Goal: Task Accomplishment & Management: Use online tool/utility

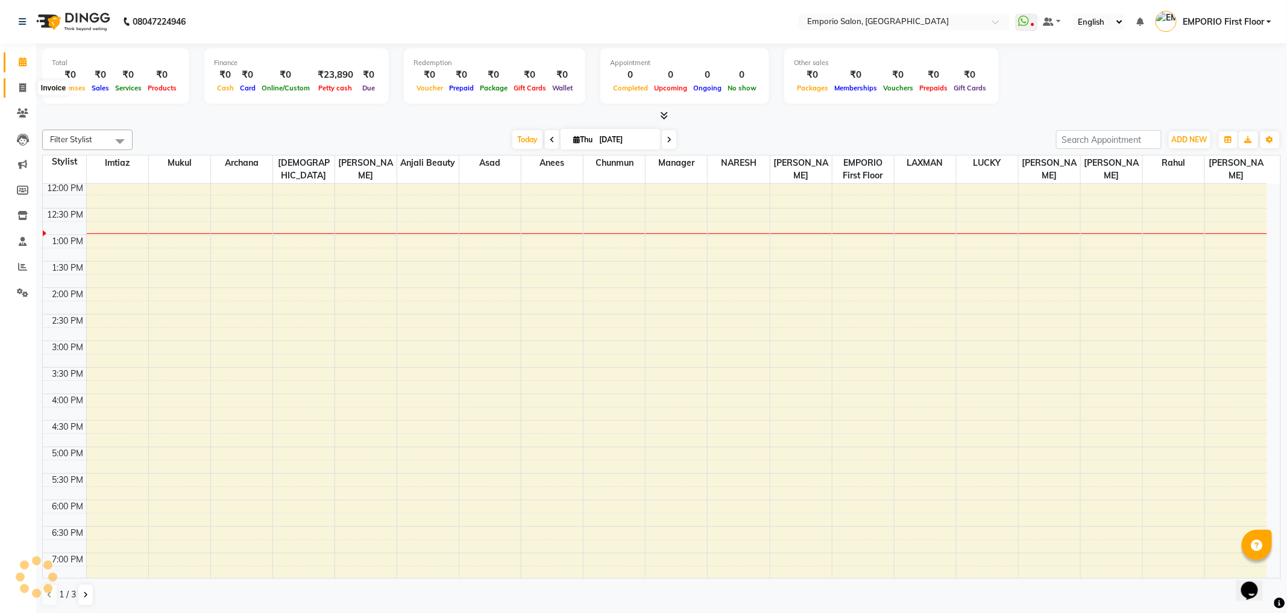
click at [20, 86] on icon at bounding box center [22, 87] width 7 height 9
select select "6332"
select select "service"
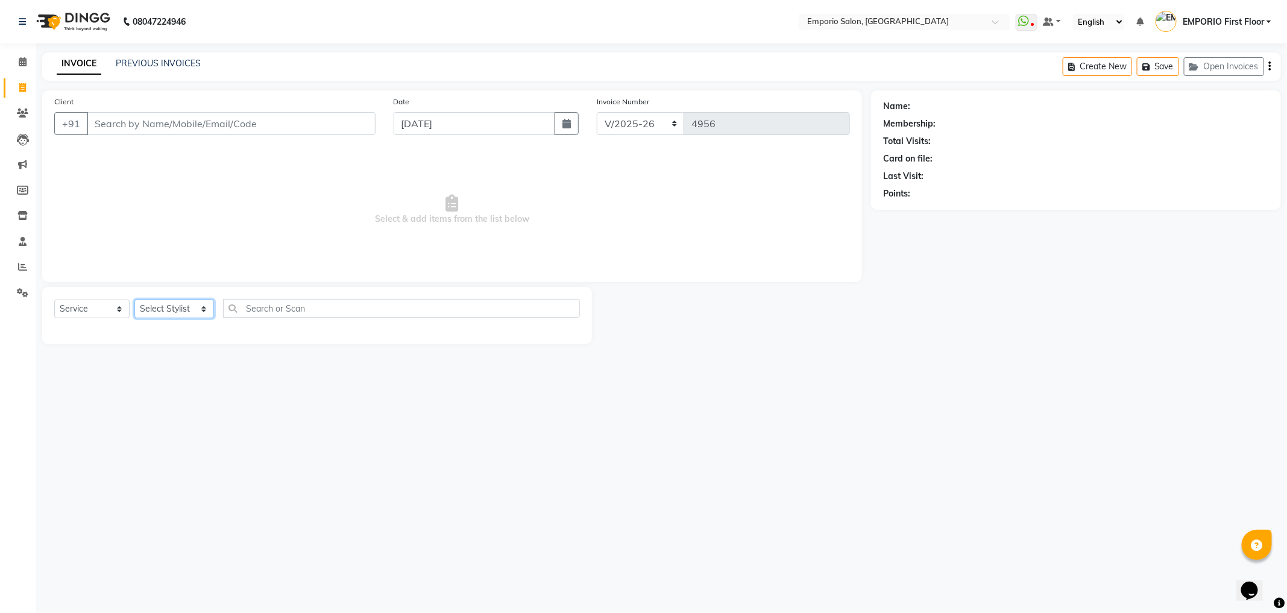
click at [200, 306] on select "Select Stylist [PERSON_NAME] beauty [PERSON_NAME] [PERSON_NAME] EMPORIO First F…" at bounding box center [174, 309] width 80 height 19
select select "47514"
click at [134, 300] on select "Select Stylist [PERSON_NAME] beauty [PERSON_NAME] [PERSON_NAME] EMPORIO First F…" at bounding box center [174, 309] width 80 height 19
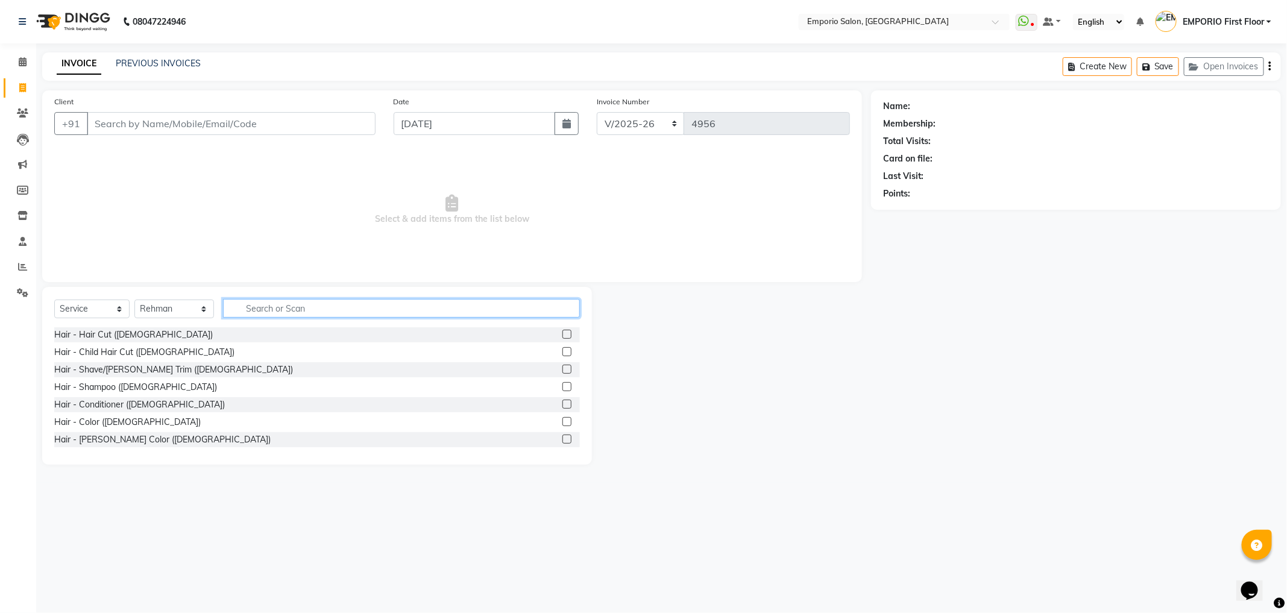
click at [279, 309] on input "text" at bounding box center [401, 308] width 357 height 19
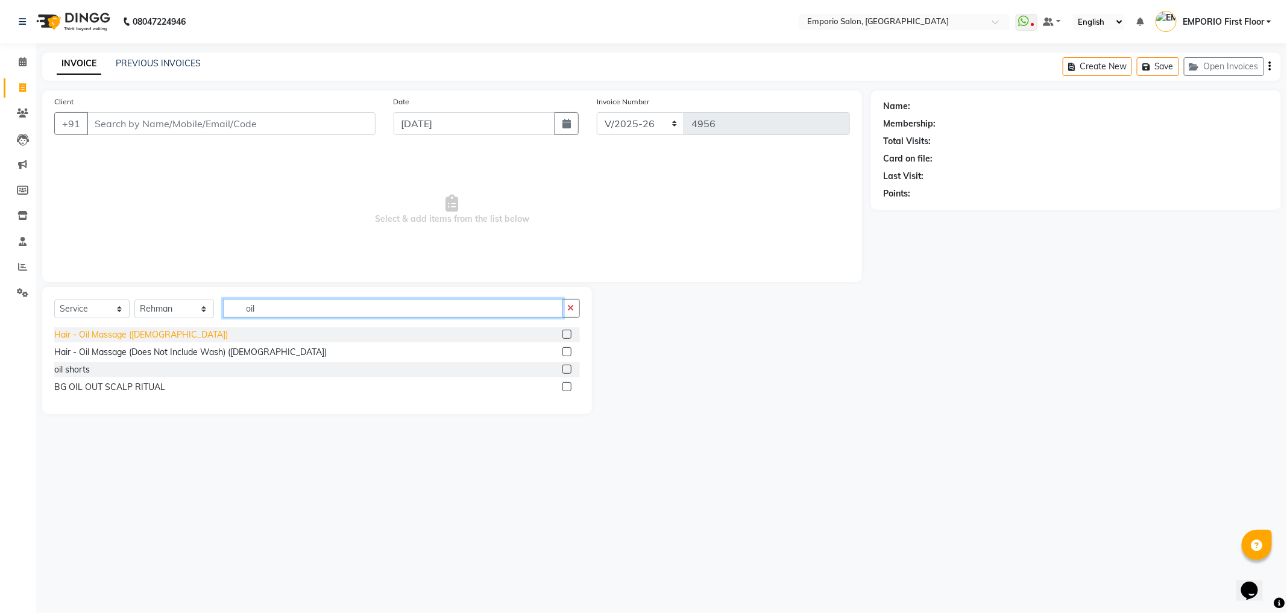
type input "oil"
click at [87, 338] on div "Hair - Oil Massage ([DEMOGRAPHIC_DATA])" at bounding box center [141, 335] width 174 height 13
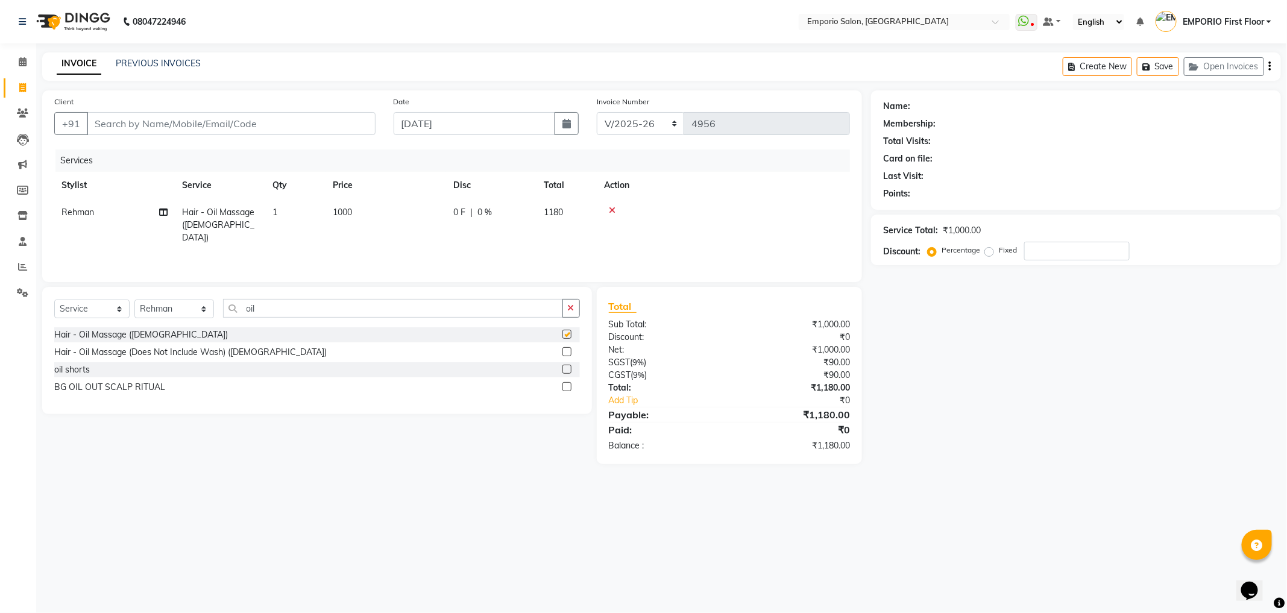
checkbox input "false"
click at [489, 218] on span "0 %" at bounding box center [484, 212] width 14 height 13
select select "47514"
click at [489, 218] on input "1000" at bounding box center [442, 215] width 106 height 19
type input "1200"
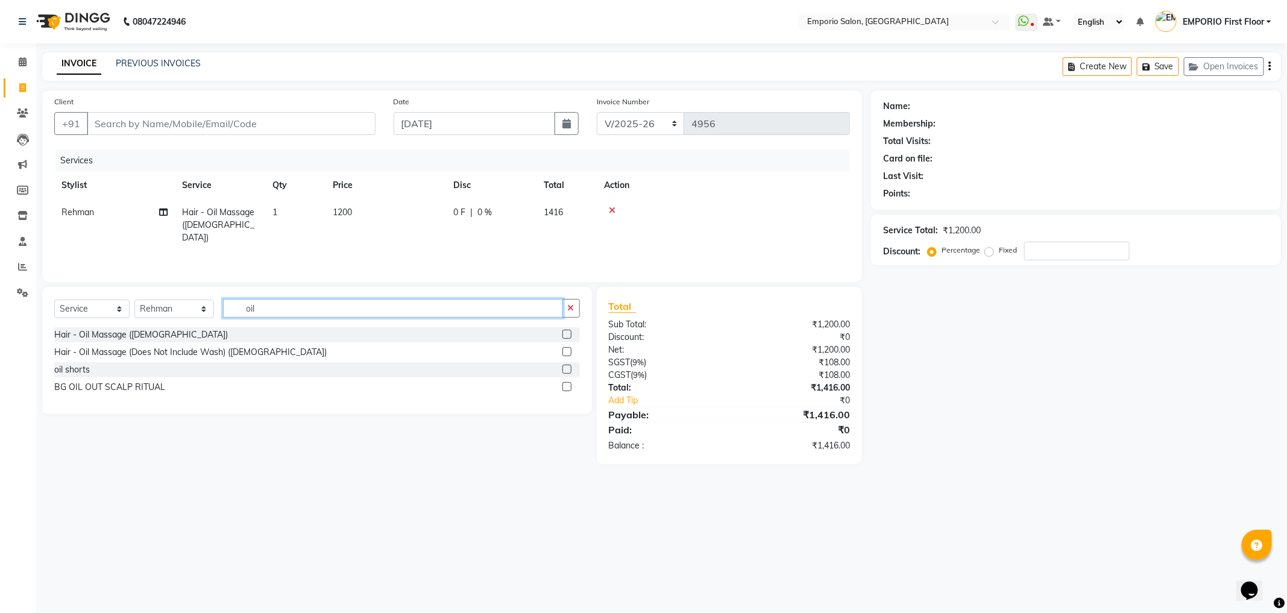
click at [412, 318] on div "Select Service Product Membership Package Voucher Prepaid Gift Card Select Styl…" at bounding box center [317, 313] width 526 height 28
type input "o"
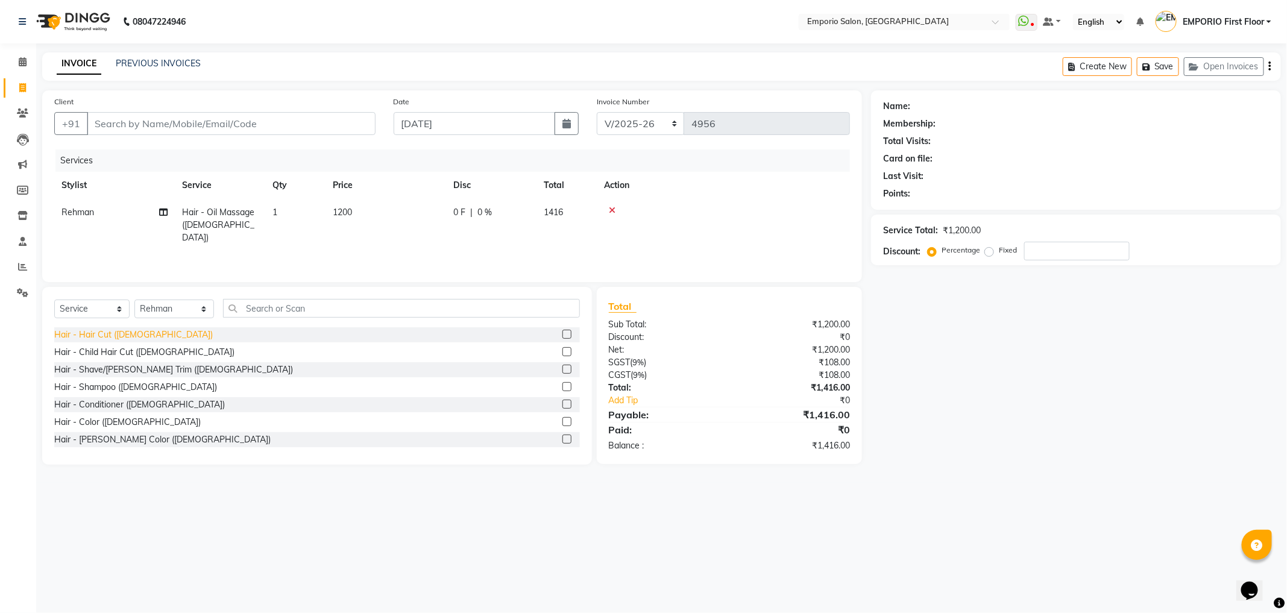
click at [87, 332] on div "Hair - Hair Cut ([DEMOGRAPHIC_DATA])" at bounding box center [133, 335] width 159 height 13
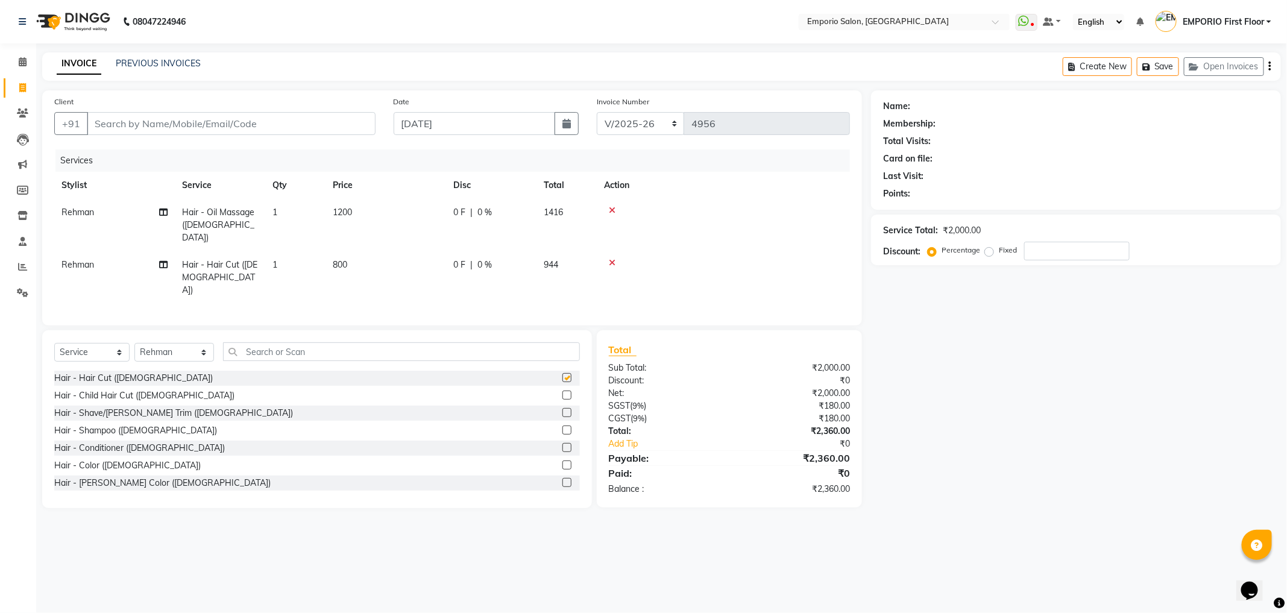
checkbox input "false"
click at [473, 251] on td "0 F | 0 %" at bounding box center [491, 277] width 90 height 52
select select "47514"
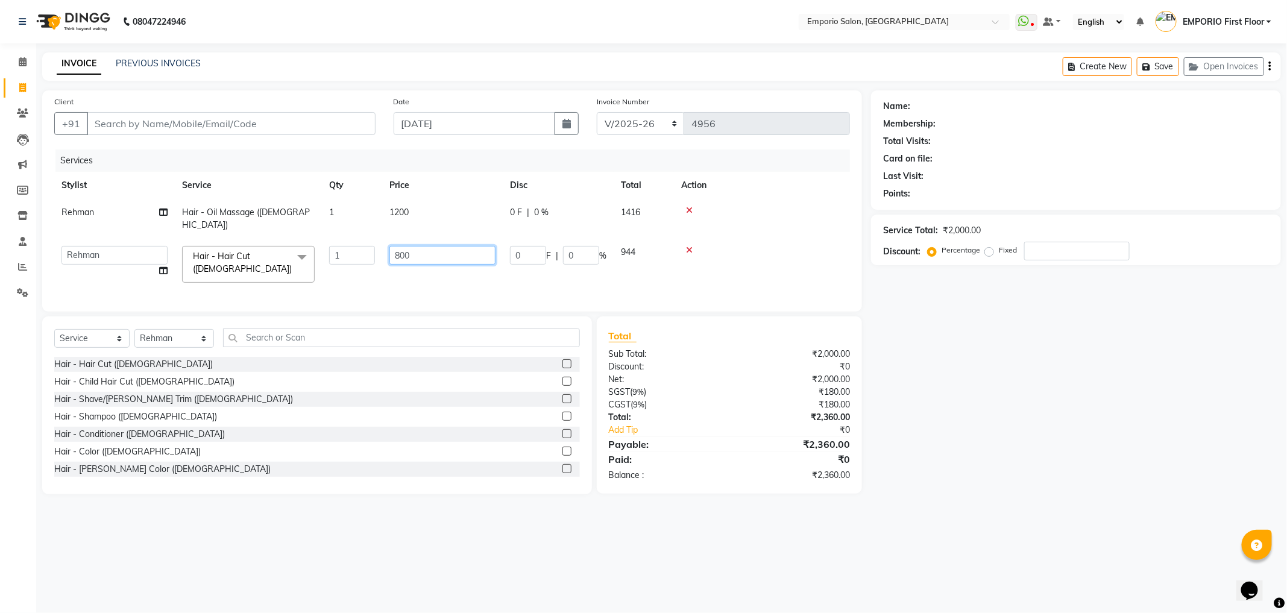
click at [450, 246] on input "800" at bounding box center [442, 255] width 106 height 19
type input "8"
type input "1000"
drag, startPoint x: 315, startPoint y: 482, endPoint x: 268, endPoint y: 415, distance: 82.1
click at [312, 474] on div "Select Service Product Membership Package Voucher Prepaid Gift Card Select Styl…" at bounding box center [317, 405] width 550 height 178
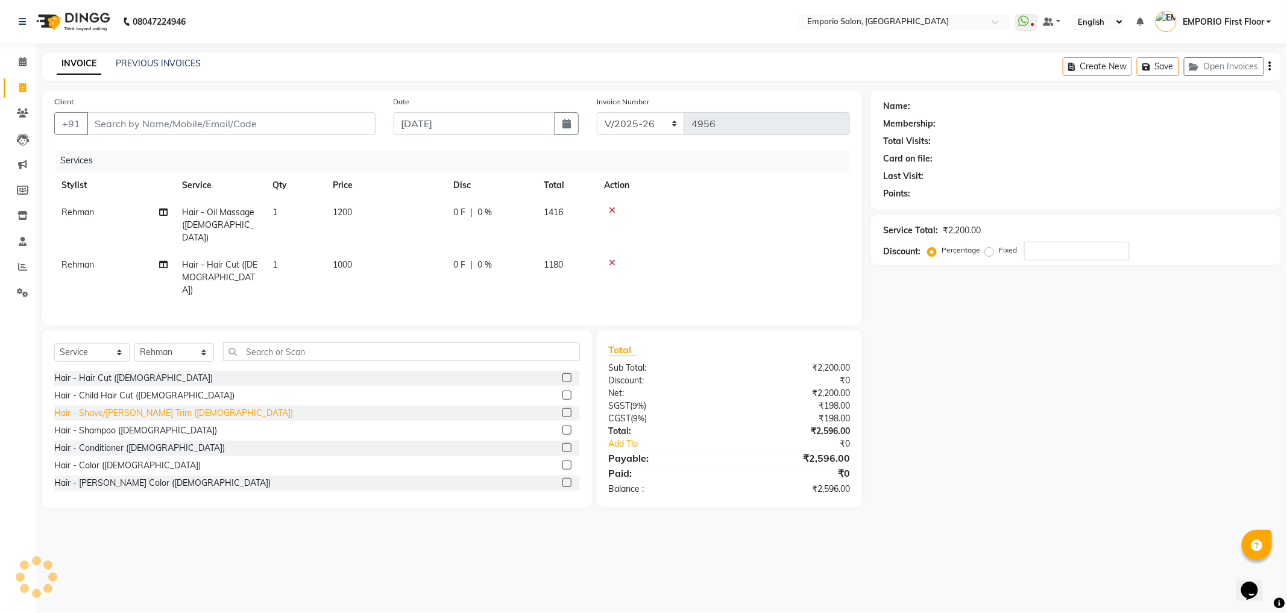
click at [140, 407] on div "Hair - Shave/[PERSON_NAME] Trim ([DEMOGRAPHIC_DATA])" at bounding box center [173, 413] width 239 height 13
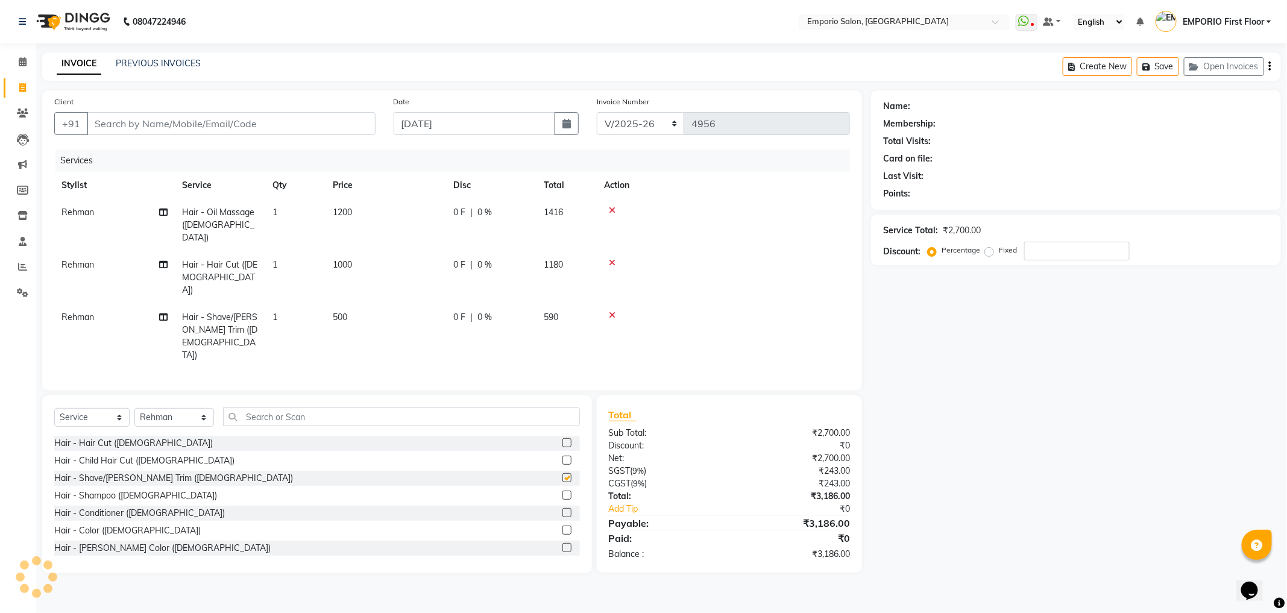
checkbox input "false"
click at [339, 118] on input "Client" at bounding box center [231, 123] width 289 height 23
type input "9"
type input "0"
type input "99999999999"
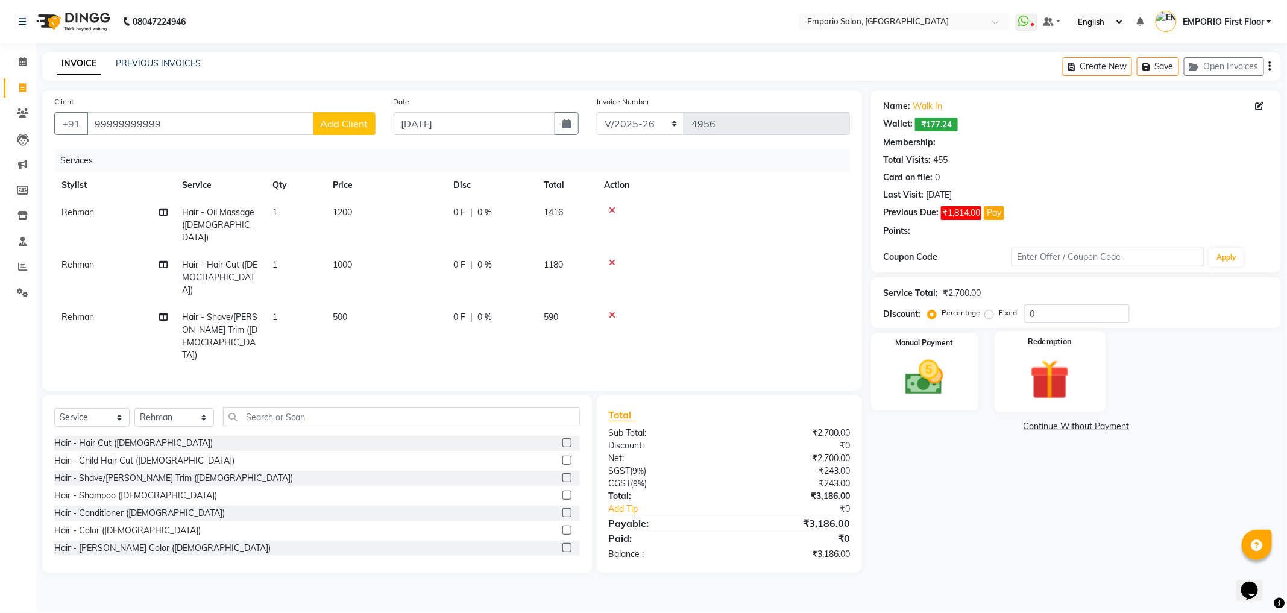
select select "1: Object"
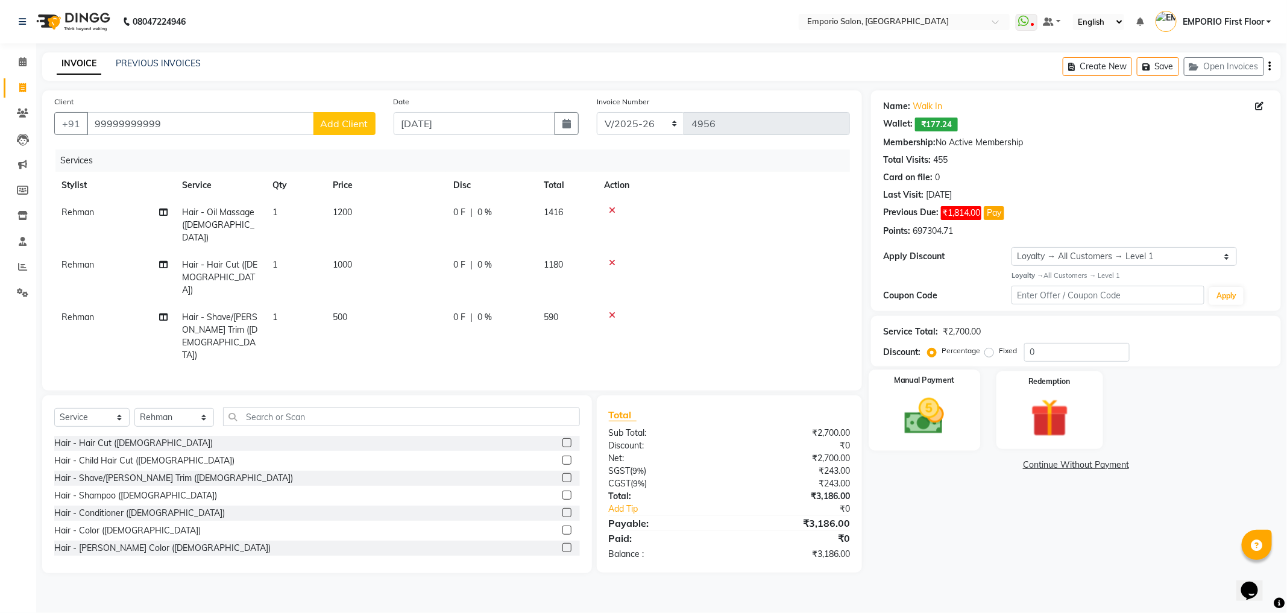
click at [234, 93] on div "Client [PHONE_NUMBER] Add Client Date [DATE] Invoice Number EMP/2025-26 V/2025 …" at bounding box center [452, 240] width 820 height 300
click at [1068, 349] on input "0" at bounding box center [1076, 352] width 105 height 19
type input "0"
type input "1"
click at [195, 126] on input "99999999999" at bounding box center [200, 123] width 227 height 23
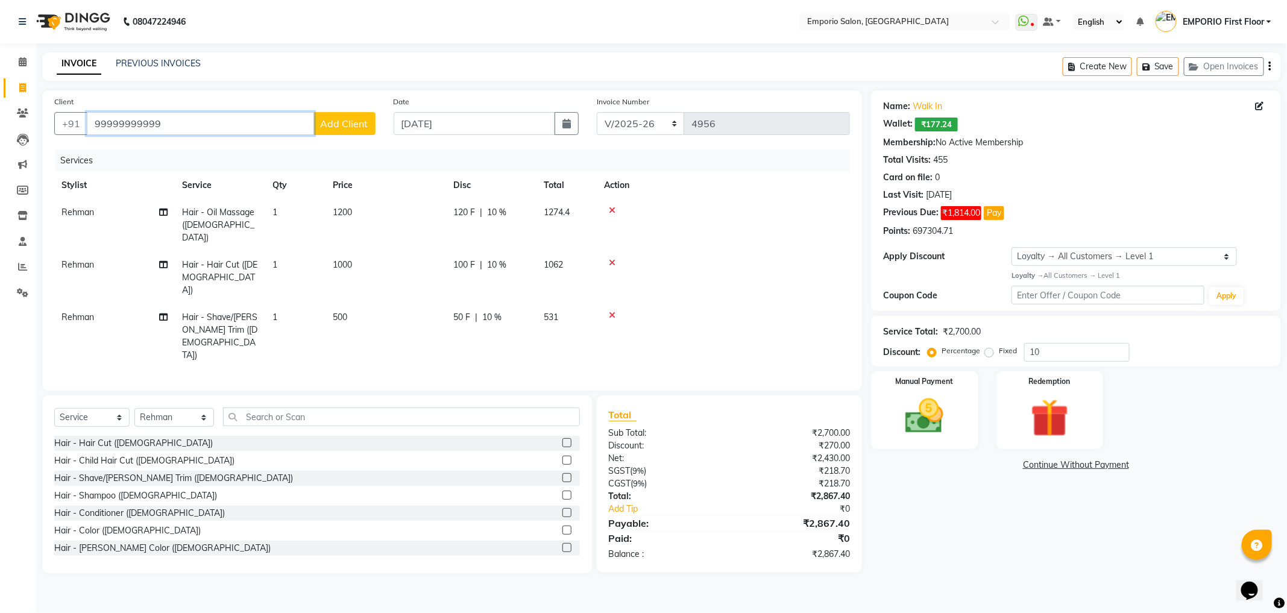
click at [172, 123] on input "99999999999" at bounding box center [200, 123] width 227 height 23
click at [1117, 356] on input "10" at bounding box center [1076, 352] width 105 height 19
type input "1"
type input "20"
click at [922, 418] on img at bounding box center [924, 417] width 65 height 46
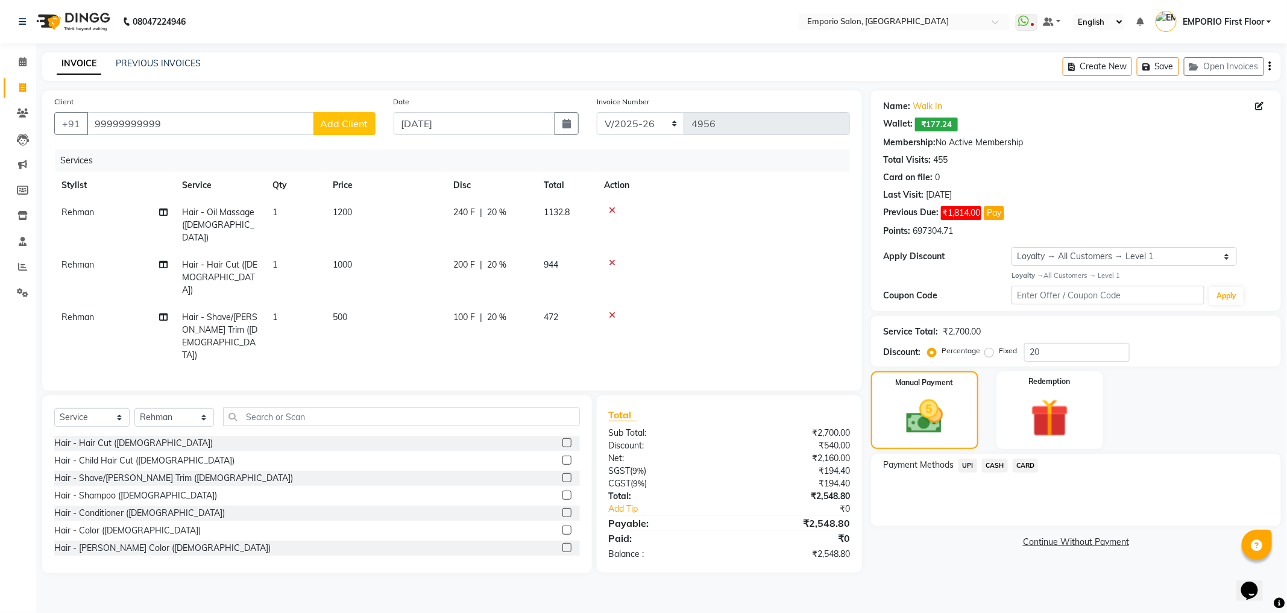
click at [987, 471] on span "CASH" at bounding box center [995, 466] width 26 height 14
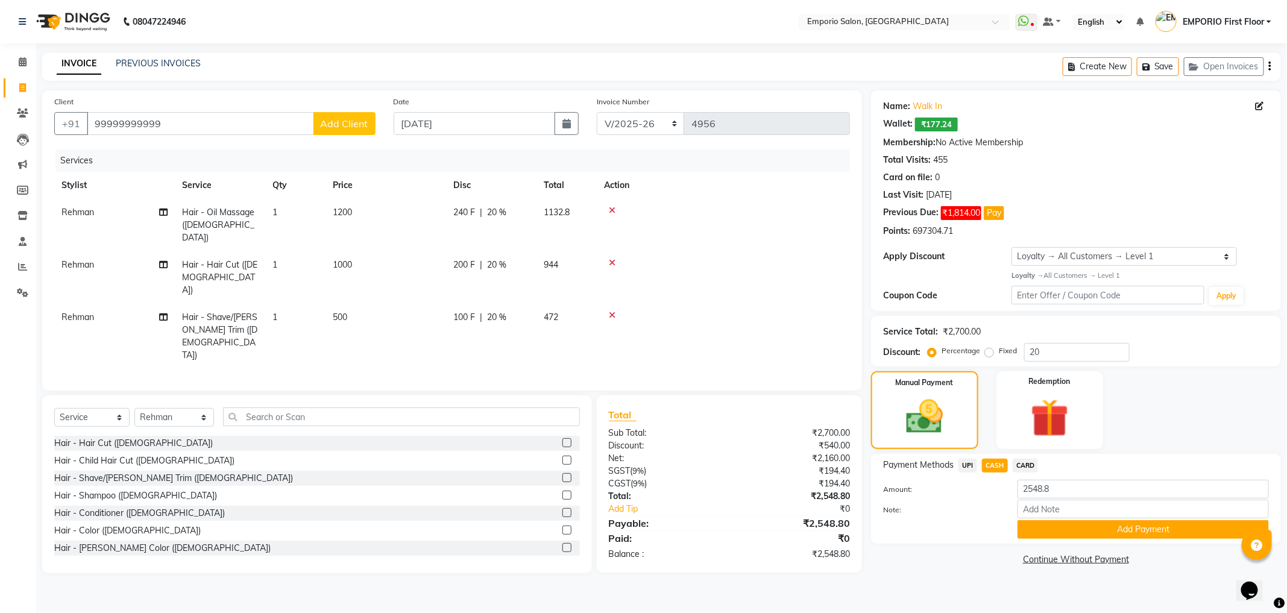
click at [1031, 540] on div "Payment Methods UPI CASH CARD Amount: 2548.8 Note: Add Payment" at bounding box center [1076, 499] width 410 height 90
click at [1033, 528] on button "Add Payment" at bounding box center [1143, 529] width 251 height 19
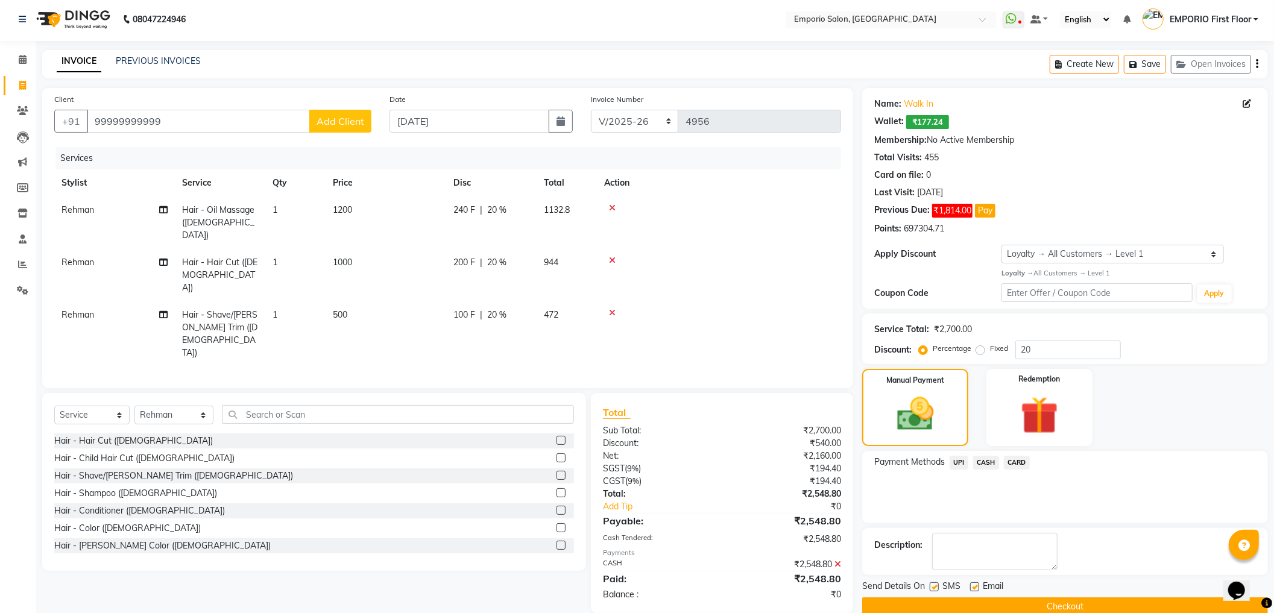
scroll to position [43, 0]
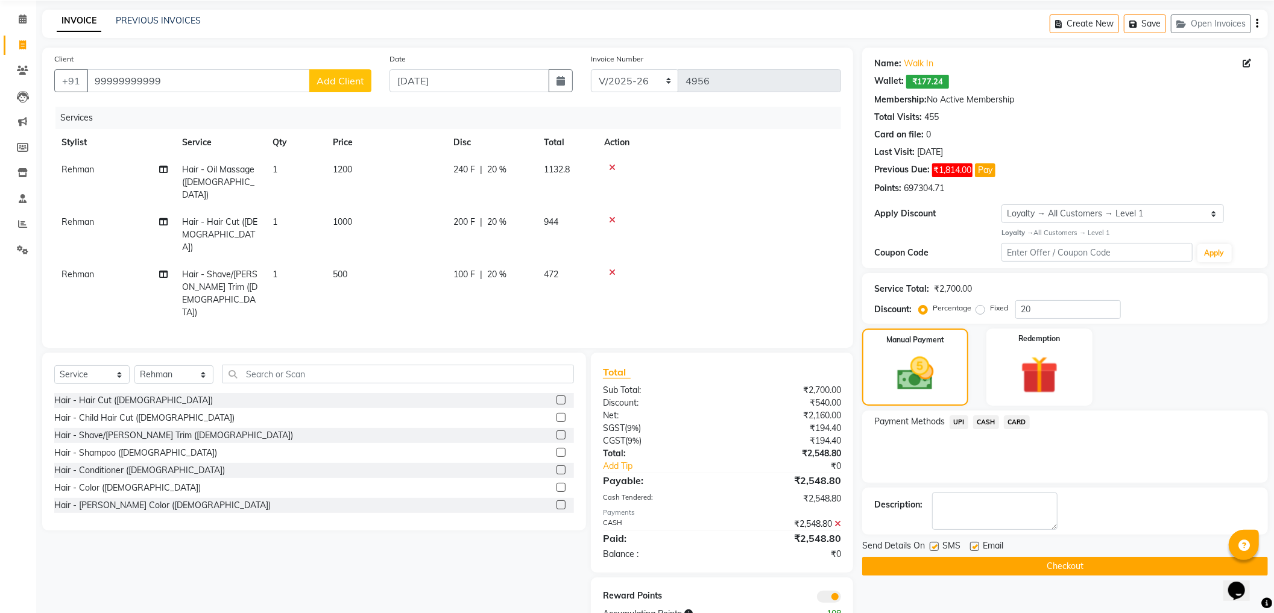
drag, startPoint x: 1056, startPoint y: 548, endPoint x: 1056, endPoint y: 567, distance: 18.7
click at [1056, 565] on div "Send Details On SMS Email Checkout" at bounding box center [1065, 558] width 406 height 36
drag, startPoint x: 1056, startPoint y: 567, endPoint x: 778, endPoint y: 279, distance: 399.9
click at [1056, 567] on button "Checkout" at bounding box center [1065, 566] width 406 height 19
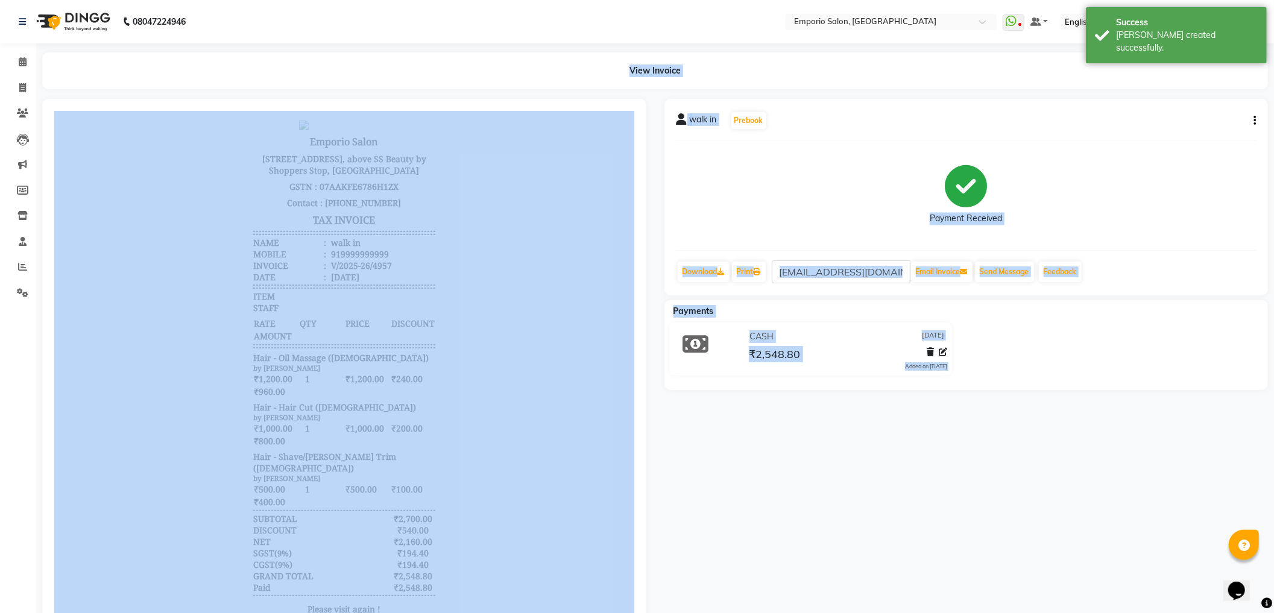
click at [849, 501] on div "walk in Prebook Payment Received Download Print [EMAIL_ADDRESS][DOMAIN_NAME] Em…" at bounding box center [966, 380] width 622 height 562
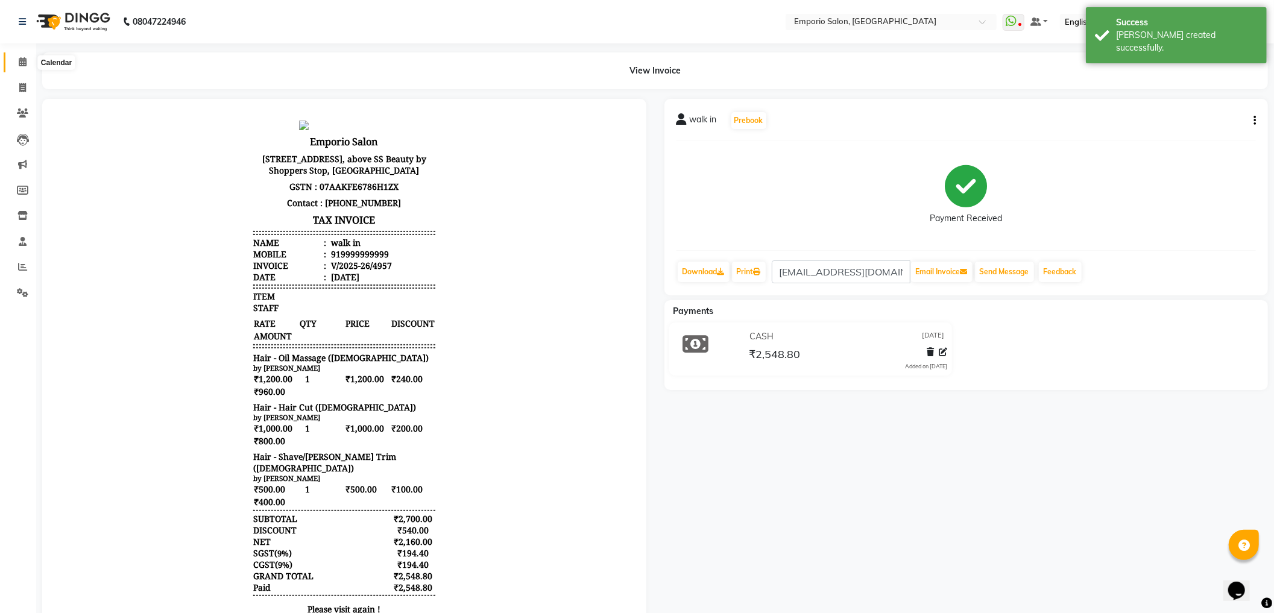
click at [22, 66] on icon at bounding box center [23, 61] width 8 height 9
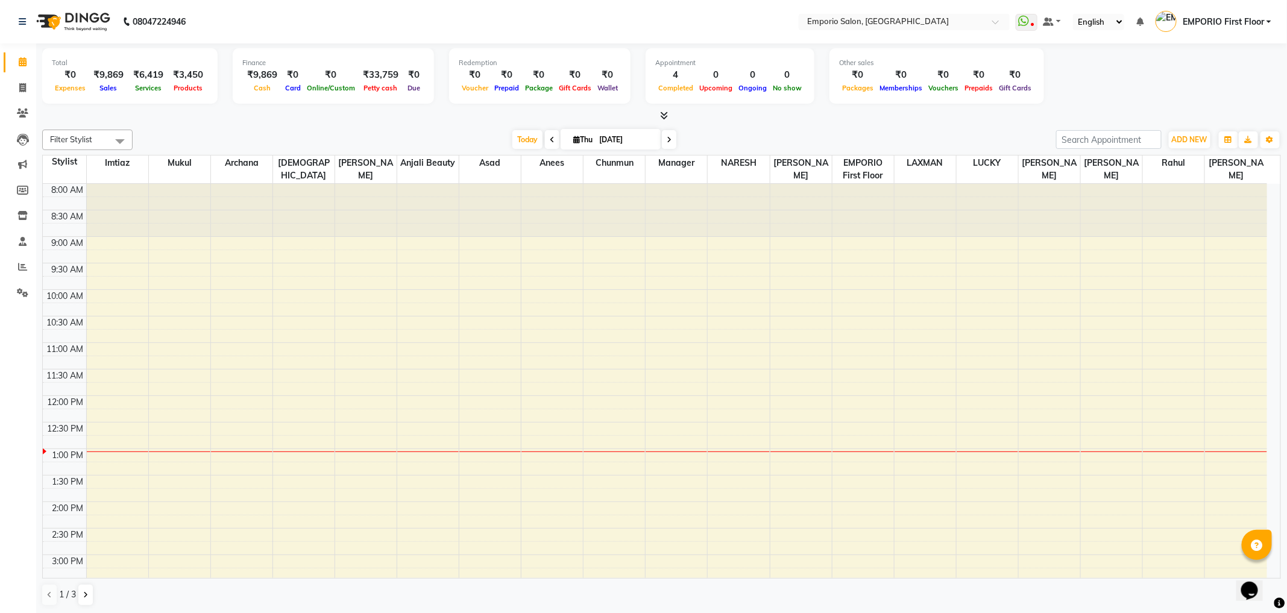
click at [11, 69] on link "Calendar" at bounding box center [18, 62] width 29 height 20
click at [25, 266] on icon at bounding box center [22, 266] width 9 height 9
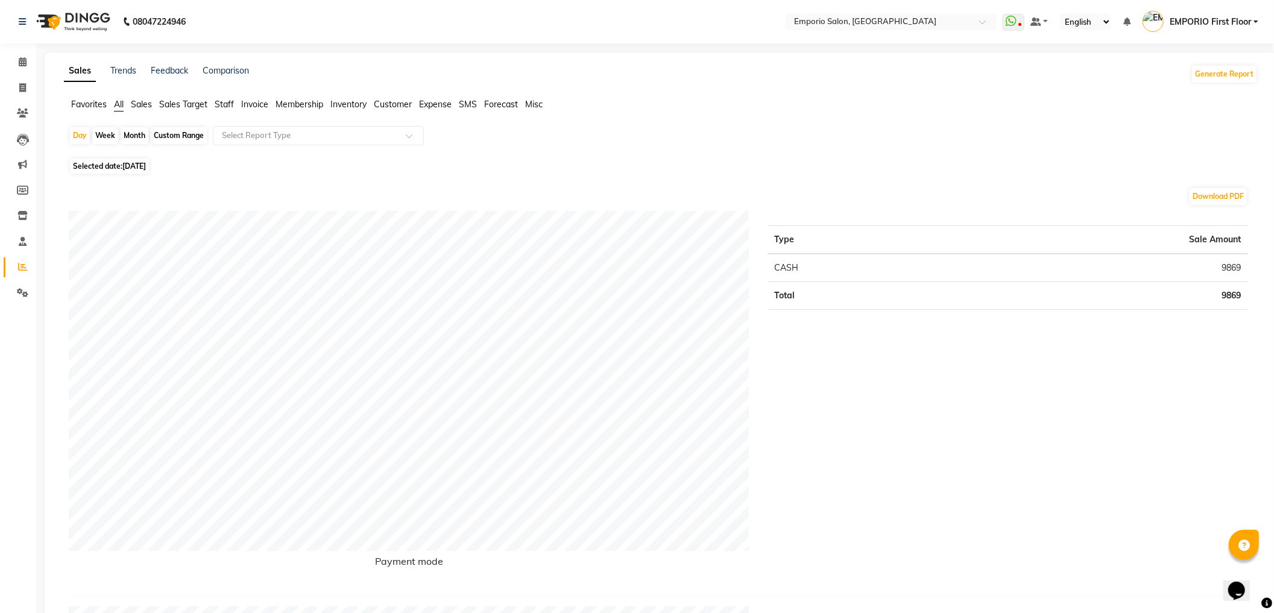
drag, startPoint x: 212, startPoint y: 101, endPoint x: 220, endPoint y: 104, distance: 9.0
click at [216, 102] on ul "Favorites All Sales Sales Target Staff Invoice Membership Inventory Customer Ex…" at bounding box center [661, 104] width 1194 height 13
click at [235, 106] on ul "Favorites All Sales Sales Target Staff Invoice Membership Inventory Customer Ex…" at bounding box center [661, 104] width 1194 height 13
drag, startPoint x: 222, startPoint y: 88, endPoint x: 222, endPoint y: 96, distance: 7.8
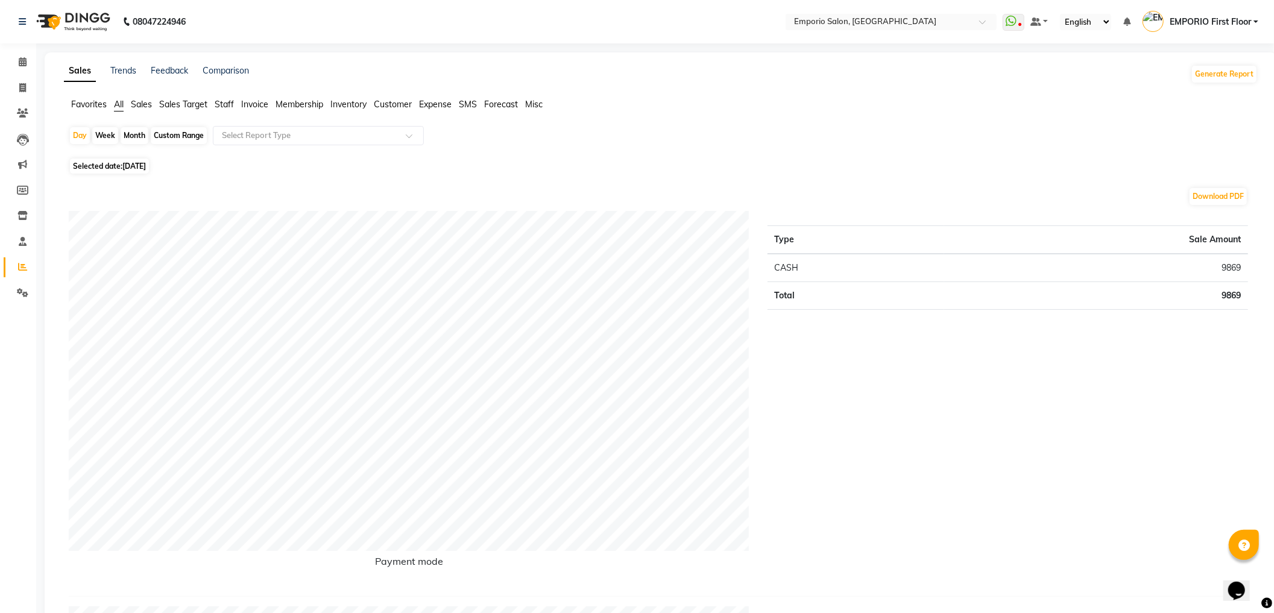
click at [222, 101] on span "Staff" at bounding box center [224, 104] width 19 height 11
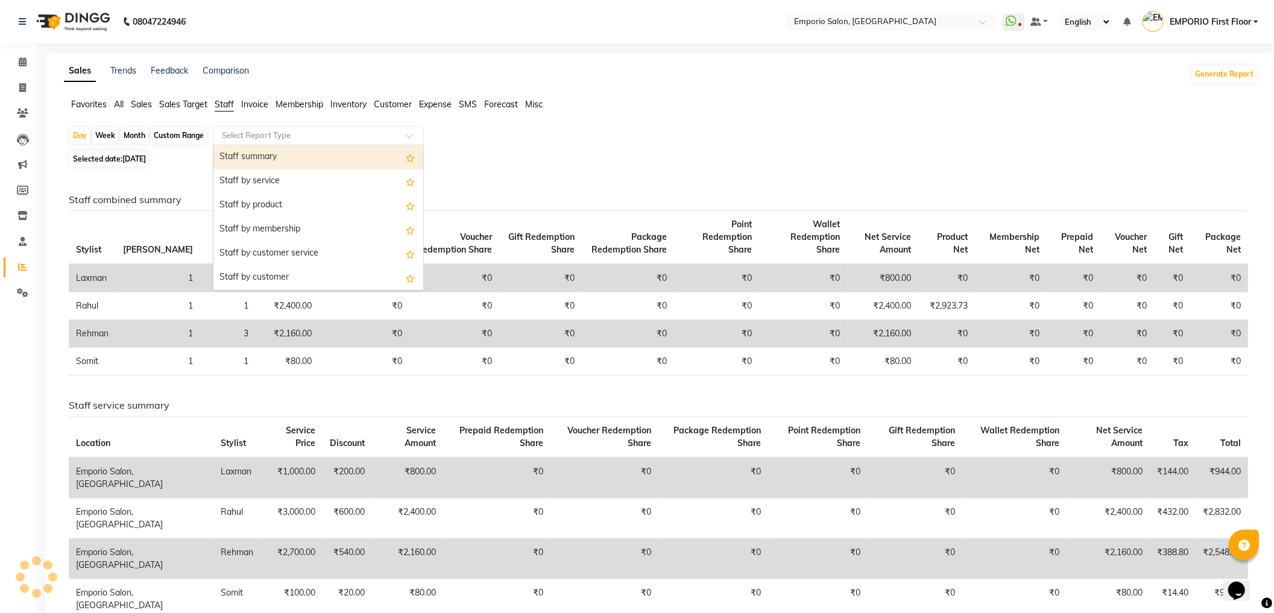
click at [250, 130] on input "text" at bounding box center [306, 136] width 174 height 12
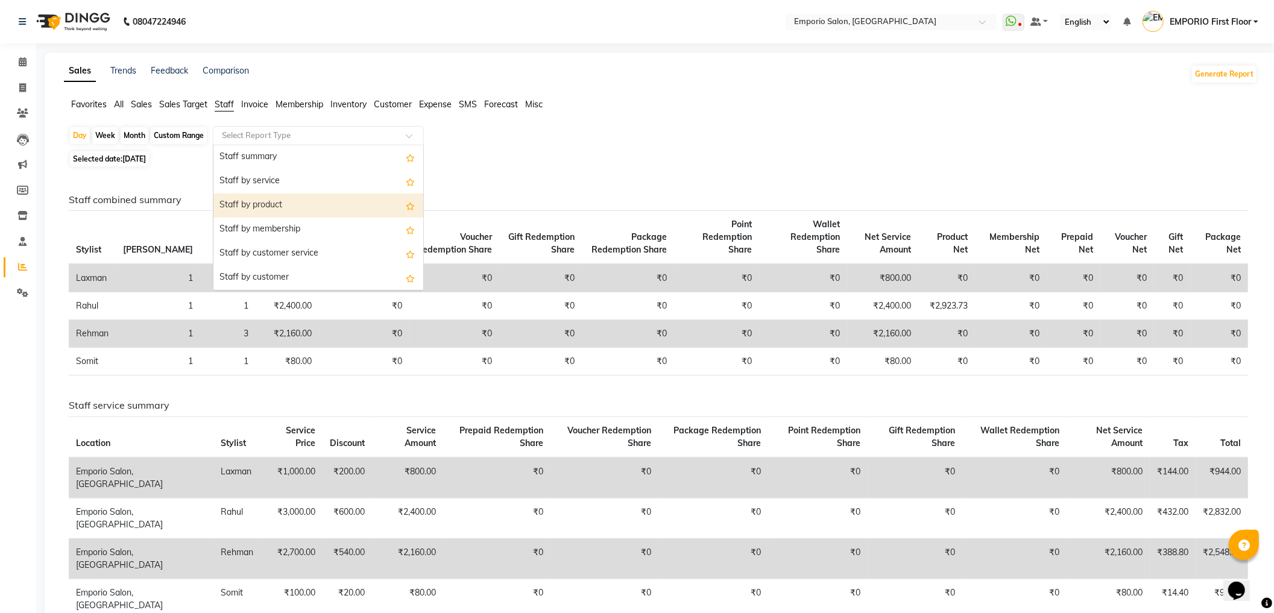
click at [269, 210] on div "Staff by product" at bounding box center [318, 206] width 210 height 24
select select "filtered_report"
select select "csv"
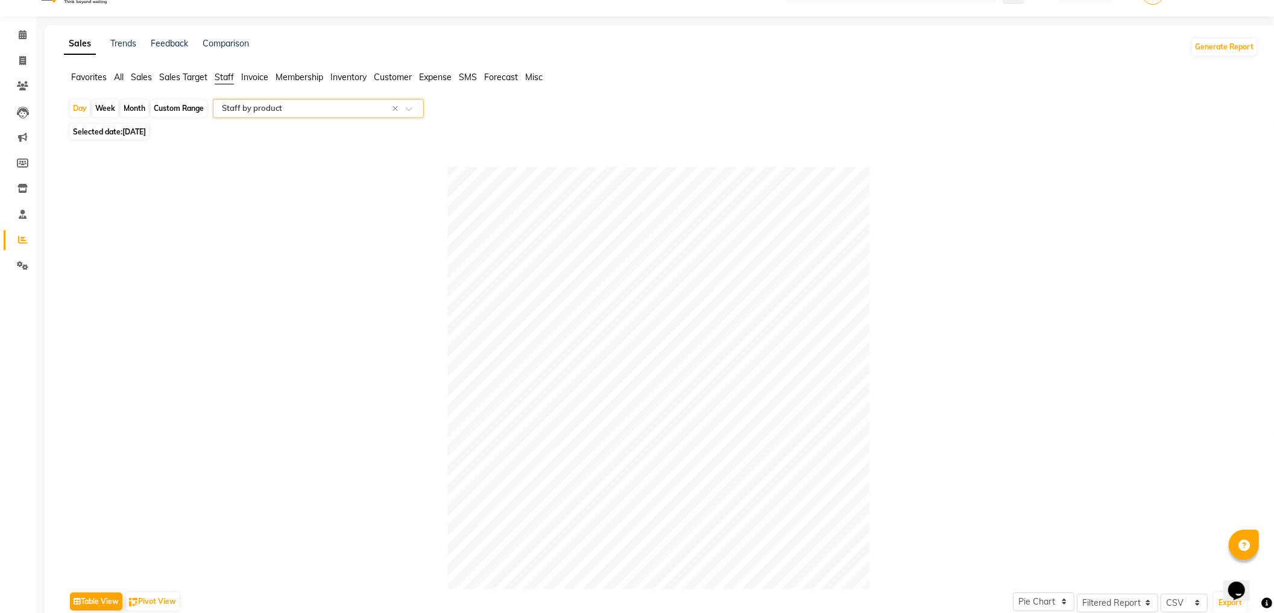
scroll to position [1, 0]
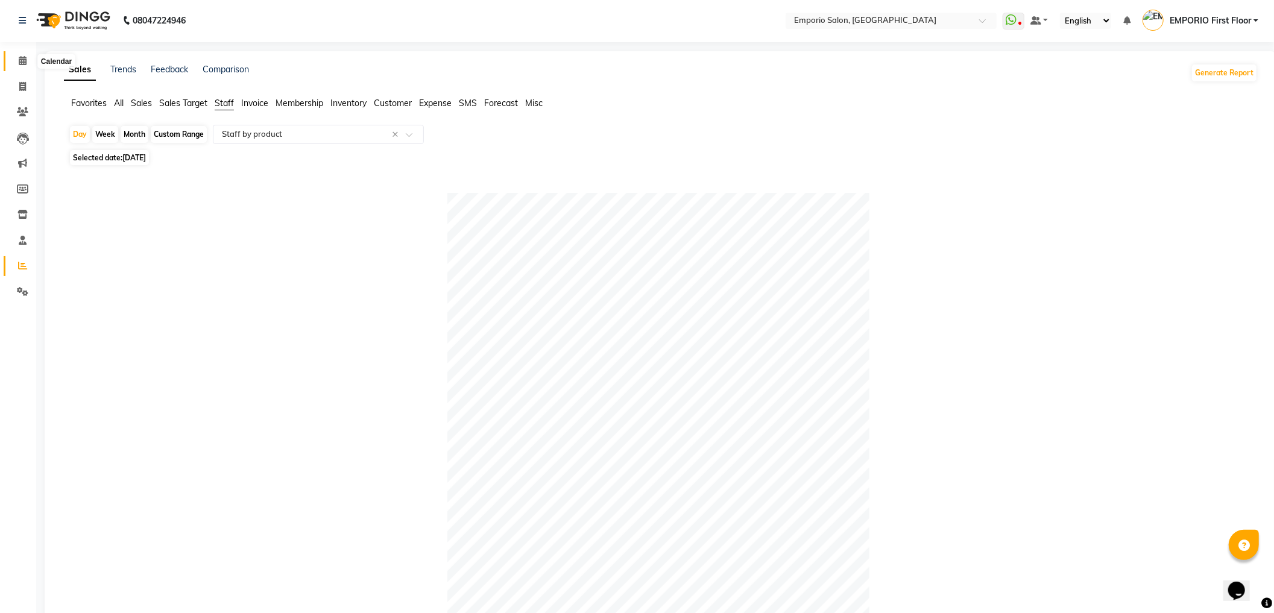
click at [19, 59] on icon at bounding box center [23, 60] width 8 height 9
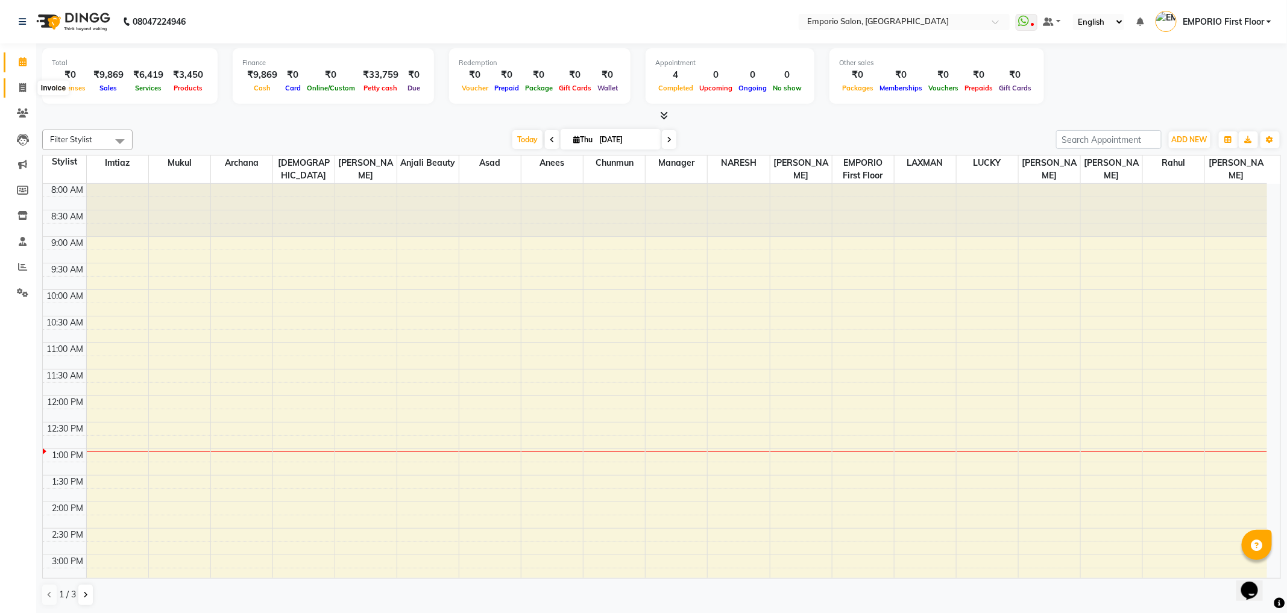
click at [19, 83] on span at bounding box center [22, 88] width 21 height 14
select select "service"
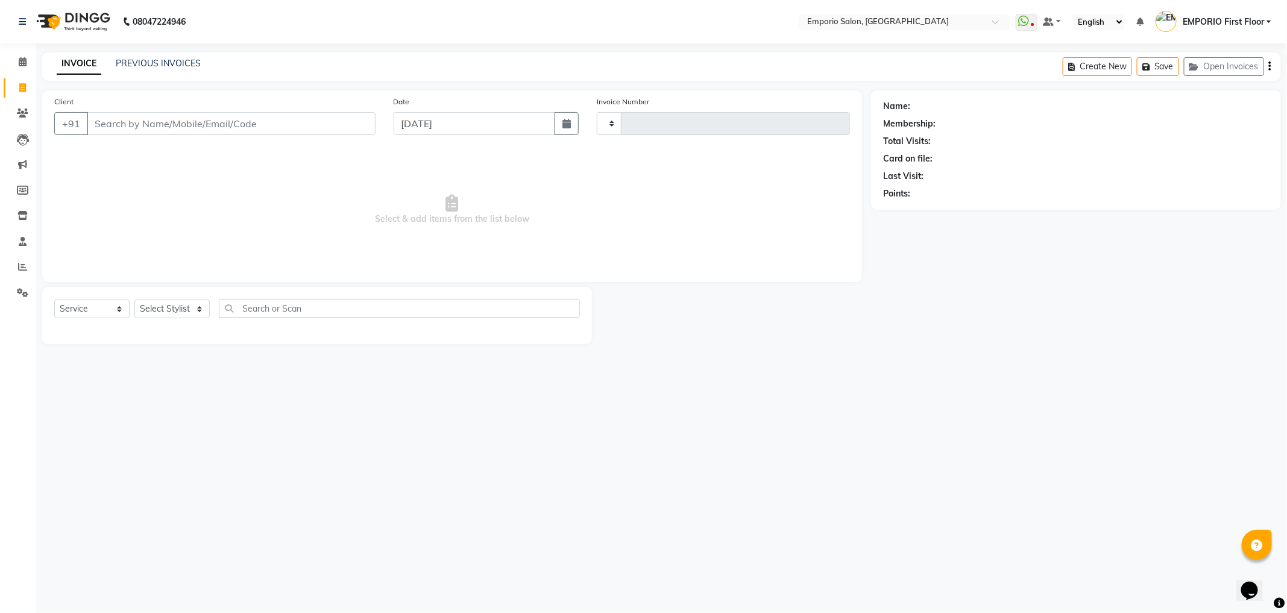
type input "4958"
select select "6332"
click at [189, 58] on link "PREVIOUS INVOICES" at bounding box center [158, 63] width 85 height 11
